Goal: Transaction & Acquisition: Purchase product/service

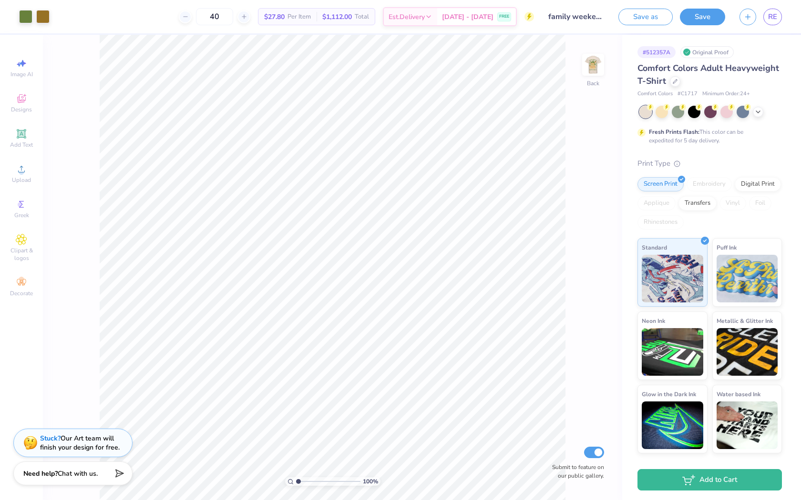
click at [70, 479] on div "Need help? Chat with us." at bounding box center [72, 474] width 119 height 24
click at [138, 418] on button "Collapse" at bounding box center [132, 420] width 32 height 10
type textarea "x"
click at [593, 67] on img at bounding box center [593, 65] width 38 height 38
click at [189, 15] on icon at bounding box center [185, 16] width 7 height 7
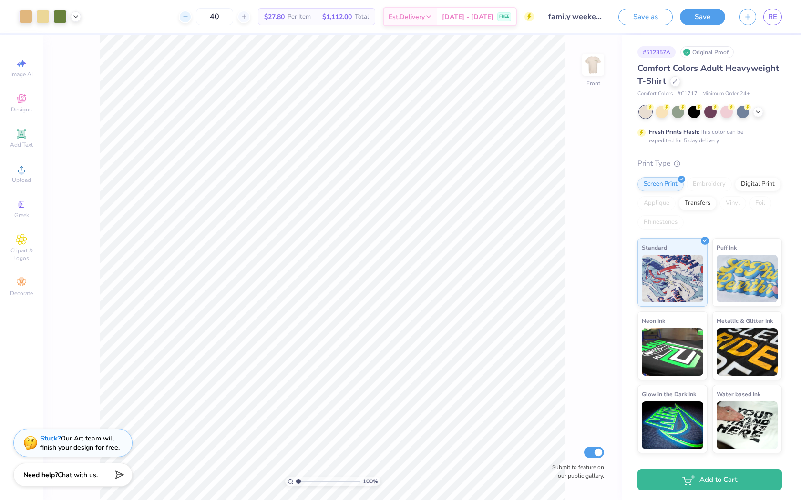
type input "39"
drag, startPoint x: 246, startPoint y: 15, endPoint x: 208, endPoint y: 15, distance: 37.6
click at [208, 15] on div "39" at bounding box center [214, 16] width 71 height 17
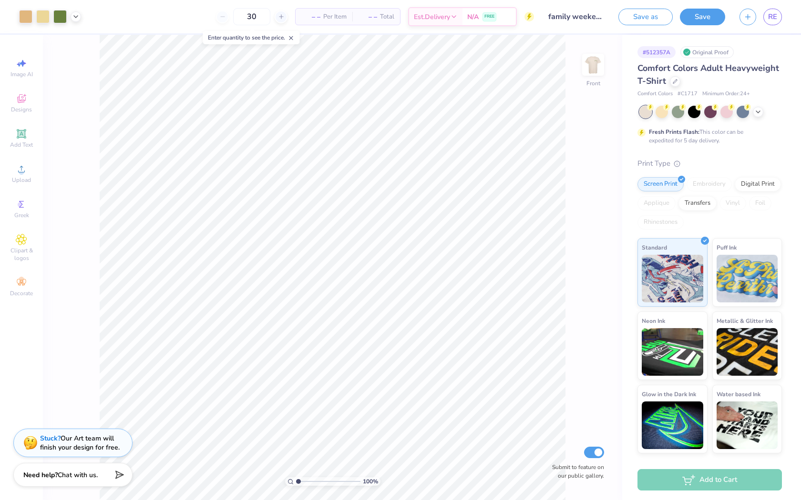
type input "30"
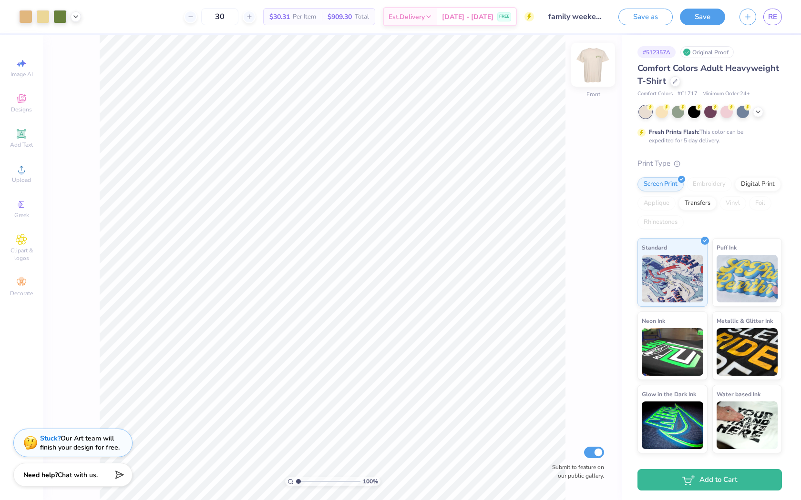
click at [590, 64] on img at bounding box center [593, 65] width 38 height 38
click at [568, 69] on div "100 % Back Submit to feature on our public gallery." at bounding box center [332, 268] width 579 height 466
click at [599, 60] on img at bounding box center [593, 65] width 38 height 38
type input "1.37"
type input "1.47"
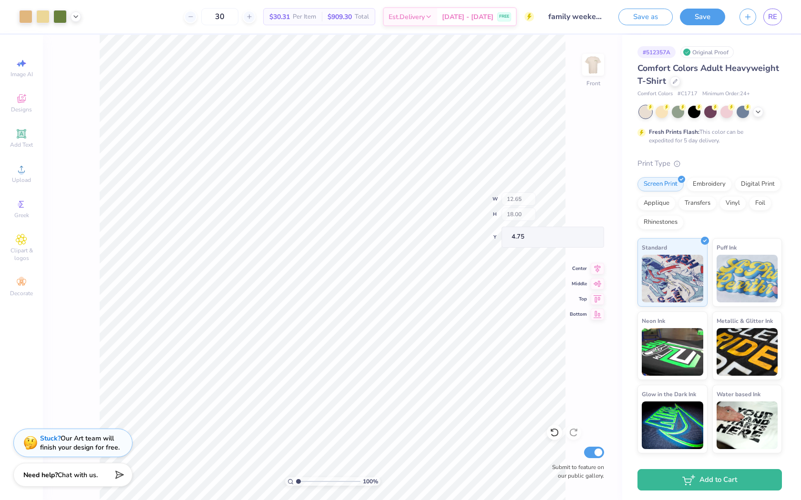
type input "18.36"
click at [216, 18] on div "30" at bounding box center [219, 16] width 71 height 17
click at [197, 16] on div at bounding box center [190, 16] width 13 height 13
click at [209, 13] on div "29 Per Item Total Est. Delivery N/A FREE" at bounding box center [311, 16] width 446 height 33
click at [238, 16] on input "29" at bounding box center [219, 16] width 37 height 17
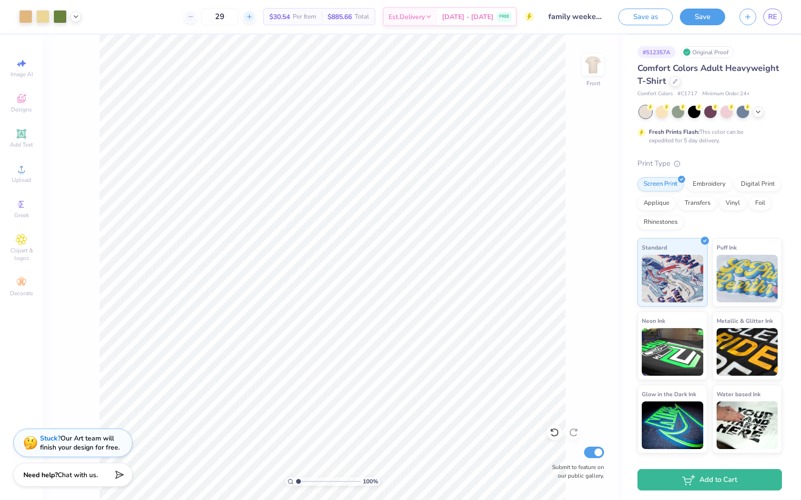
click at [253, 15] on icon at bounding box center [249, 16] width 7 height 7
type input "30"
click at [591, 66] on img at bounding box center [593, 65] width 38 height 38
click at [779, 18] on link "RE" at bounding box center [772, 17] width 19 height 17
